Goal: Understand process/instructions: Learn how to perform a task or action

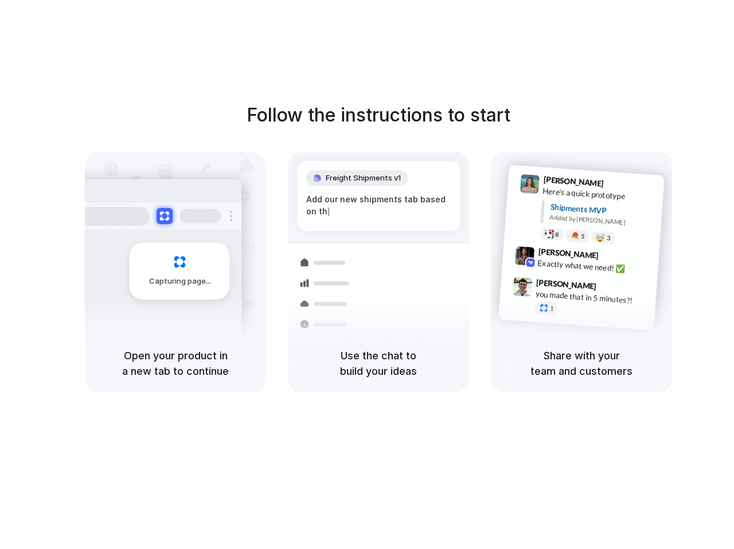
click at [276, 38] on div "Follow the instructions to start Capturing page Open your product in a new tab …" at bounding box center [378, 286] width 757 height 572
click at [251, 67] on div "Follow the instructions to start Capturing page Open your product in a new tab …" at bounding box center [378, 286] width 757 height 572
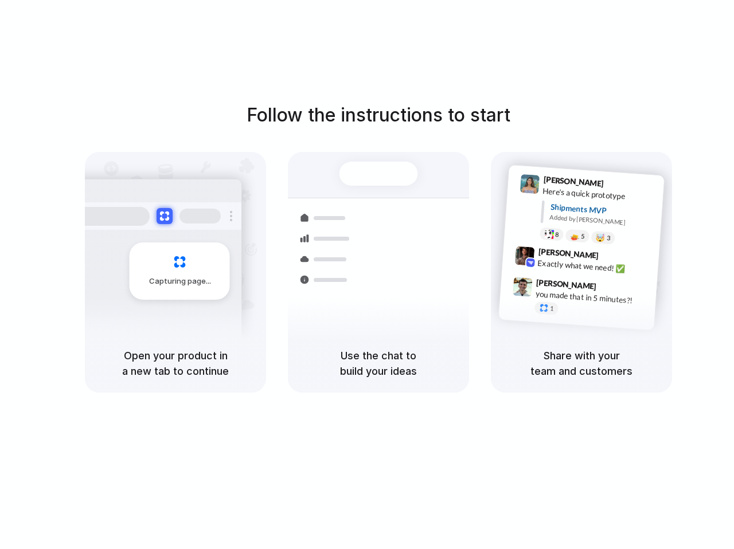
click at [408, 435] on div "Follow the instructions to start Capturing page Open your product in a new tab …" at bounding box center [378, 286] width 757 height 572
click at [152, 312] on div "Capturing page" at bounding box center [155, 267] width 173 height 176
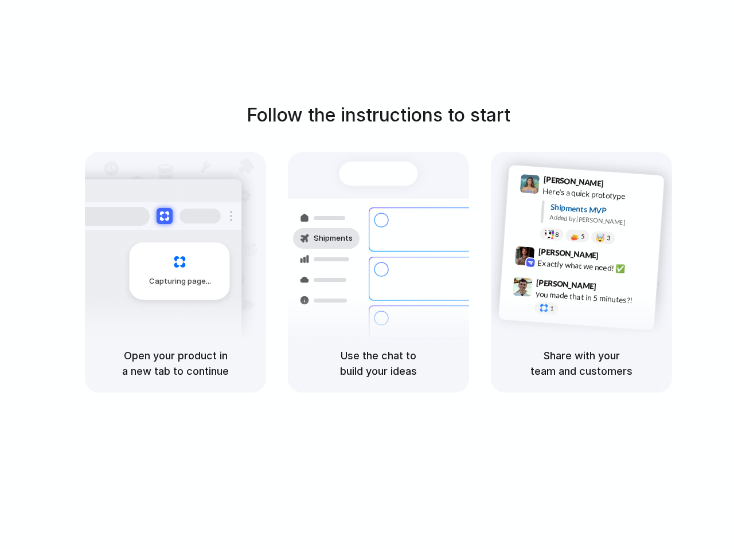
click at [169, 276] on span "Capturing page" at bounding box center [181, 281] width 64 height 11
click at [153, 385] on div "Open your product in a new tab to continue" at bounding box center [175, 363] width 181 height 59
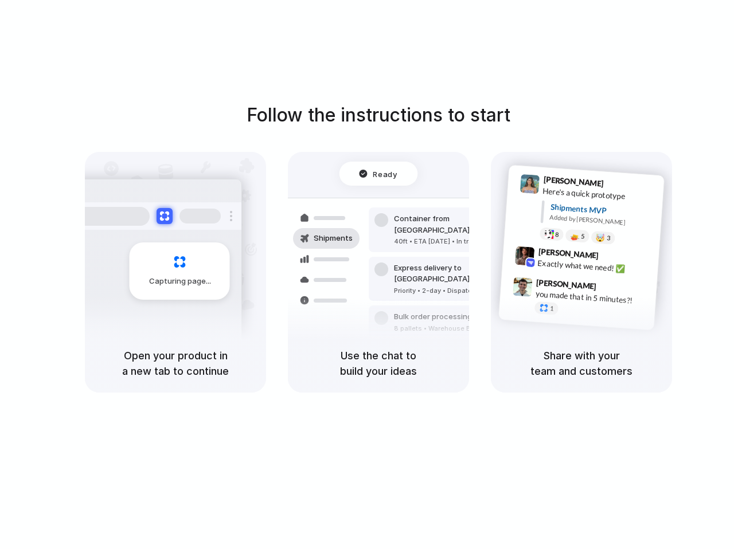
click at [322, 122] on h1 "Follow the instructions to start" at bounding box center [379, 116] width 264 height 28
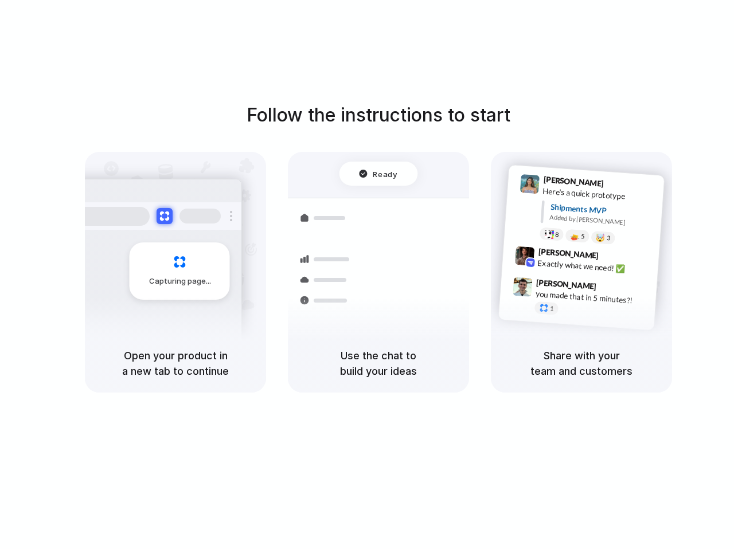
click at [383, 349] on div at bounding box center [382, 356] width 14 height 14
